Goal: Task Accomplishment & Management: Complete application form

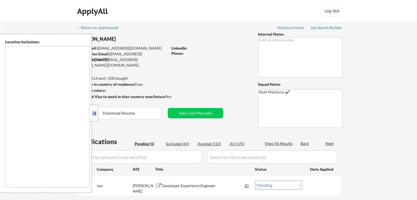
select select ""pending""
type textarea "[GEOGRAPHIC_DATA], [GEOGRAPHIC_DATA] [GEOGRAPHIC_DATA], [GEOGRAPHIC_DATA] [GEOG…"
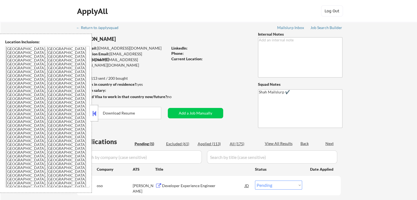
click at [94, 116] on button at bounding box center [94, 113] width 6 height 8
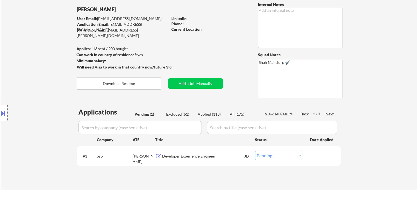
scroll to position [55, 0]
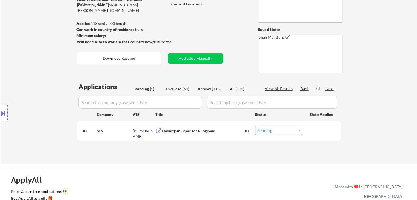
click at [210, 28] on div "← Return to /applysquad Mailslurp Inbox Job Search Builder [PERSON_NAME] User E…" at bounding box center [208, 63] width 273 height 193
click at [177, 131] on div "Developer Experience Engineer" at bounding box center [203, 130] width 83 height 5
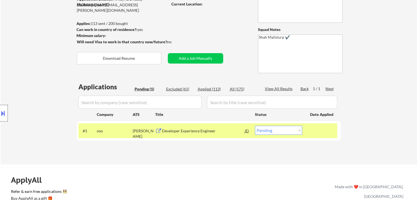
click at [7, 114] on div at bounding box center [4, 113] width 8 height 16
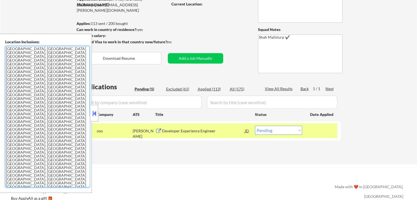
drag, startPoint x: 50, startPoint y: 111, endPoint x: 0, endPoint y: 46, distance: 82.1
click at [0, 46] on div "Location Inclusions: [GEOGRAPHIC_DATA], [GEOGRAPHIC_DATA] [GEOGRAPHIC_DATA], [G…" at bounding box center [46, 113] width 92 height 159
click at [31, 20] on div "← Return to /applysquad Mailslurp Inbox Job Search Builder [PERSON_NAME] User E…" at bounding box center [209, 65] width 416 height 197
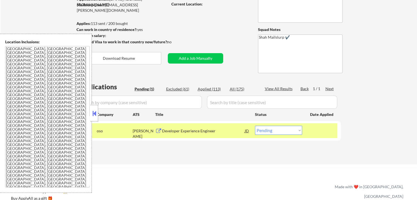
click at [94, 111] on button at bounding box center [94, 113] width 6 height 8
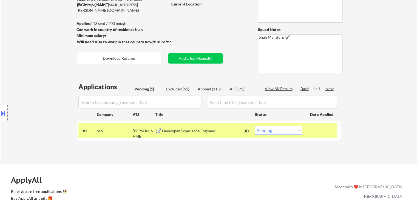
click at [7, 114] on div at bounding box center [4, 113] width 8 height 16
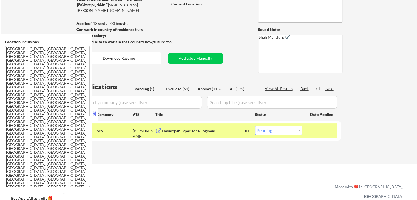
drag, startPoint x: 96, startPoint y: 115, endPoint x: 83, endPoint y: 119, distance: 12.8
click at [95, 115] on button at bounding box center [94, 113] width 6 height 8
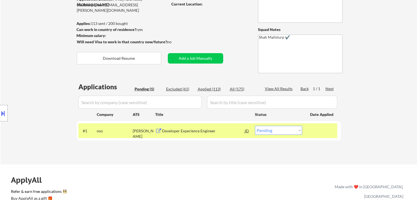
click at [31, 101] on div "Location Inclusions: [GEOGRAPHIC_DATA], [GEOGRAPHIC_DATA] [GEOGRAPHIC_DATA], [G…" at bounding box center [49, 113] width 98 height 159
click at [35, 64] on div "Location Inclusions: [GEOGRAPHIC_DATA], [GEOGRAPHIC_DATA] [GEOGRAPHIC_DATA], [G…" at bounding box center [49, 113] width 98 height 159
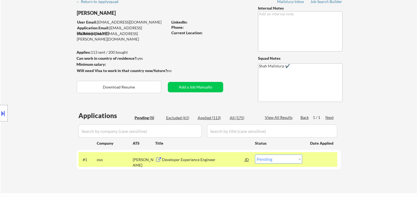
scroll to position [0, 0]
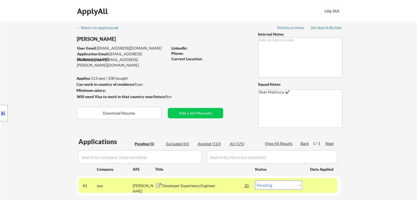
click at [47, 62] on div "Location Inclusions: [GEOGRAPHIC_DATA], [GEOGRAPHIC_DATA] [GEOGRAPHIC_DATA], [G…" at bounding box center [49, 113] width 98 height 159
click at [218, 82] on div "← Return to /applysquad Mailslurp Inbox Job Search Builder [PERSON_NAME] User E…" at bounding box center [208, 118] width 273 height 193
click at [0, 91] on div "Location Inclusions: [GEOGRAPHIC_DATA], [GEOGRAPHIC_DATA] [GEOGRAPHIC_DATA], [G…" at bounding box center [49, 113] width 98 height 159
drag, startPoint x: 383, startPoint y: 62, endPoint x: 382, endPoint y: 67, distance: 5.0
click at [383, 62] on div "← Return to /applysquad Mailslurp Inbox Job Search Builder [PERSON_NAME] User E…" at bounding box center [209, 120] width 416 height 197
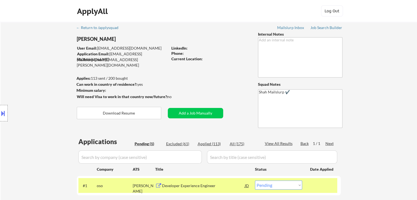
click at [2, 47] on div "Location Inclusions: [GEOGRAPHIC_DATA], [GEOGRAPHIC_DATA] [GEOGRAPHIC_DATA], [G…" at bounding box center [49, 113] width 98 height 159
